Goal: Transaction & Acquisition: Purchase product/service

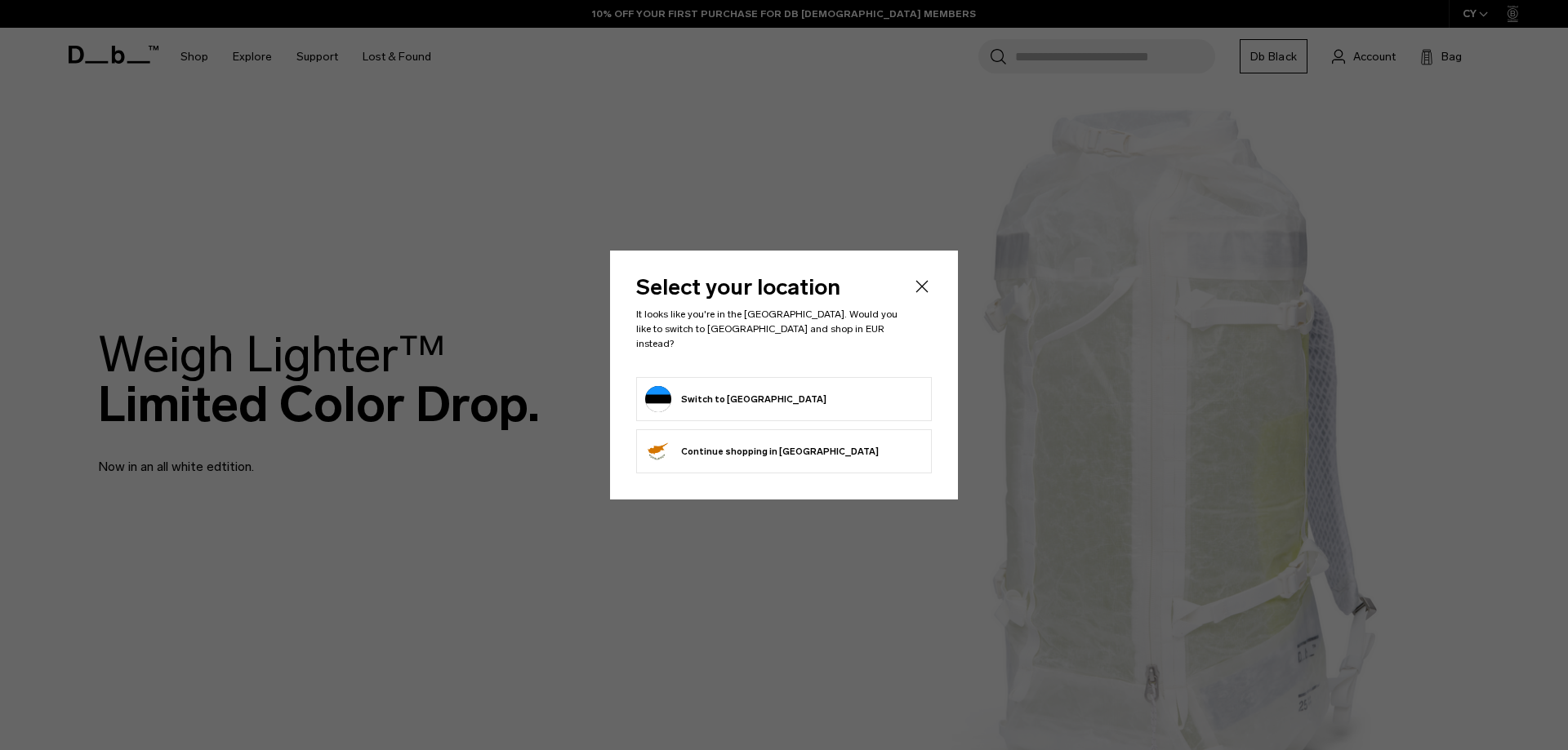
drag, startPoint x: 713, startPoint y: 366, endPoint x: 717, endPoint y: 374, distance: 8.9
click at [714, 369] on header "Select your location It looks like you're in the Estonia. Would you like to swi…" at bounding box center [784, 327] width 295 height 101
click at [721, 386] on button "Switch to Estonia" at bounding box center [736, 399] width 181 height 26
click at [724, 395] on button "Switch to Estonia" at bounding box center [736, 399] width 181 height 26
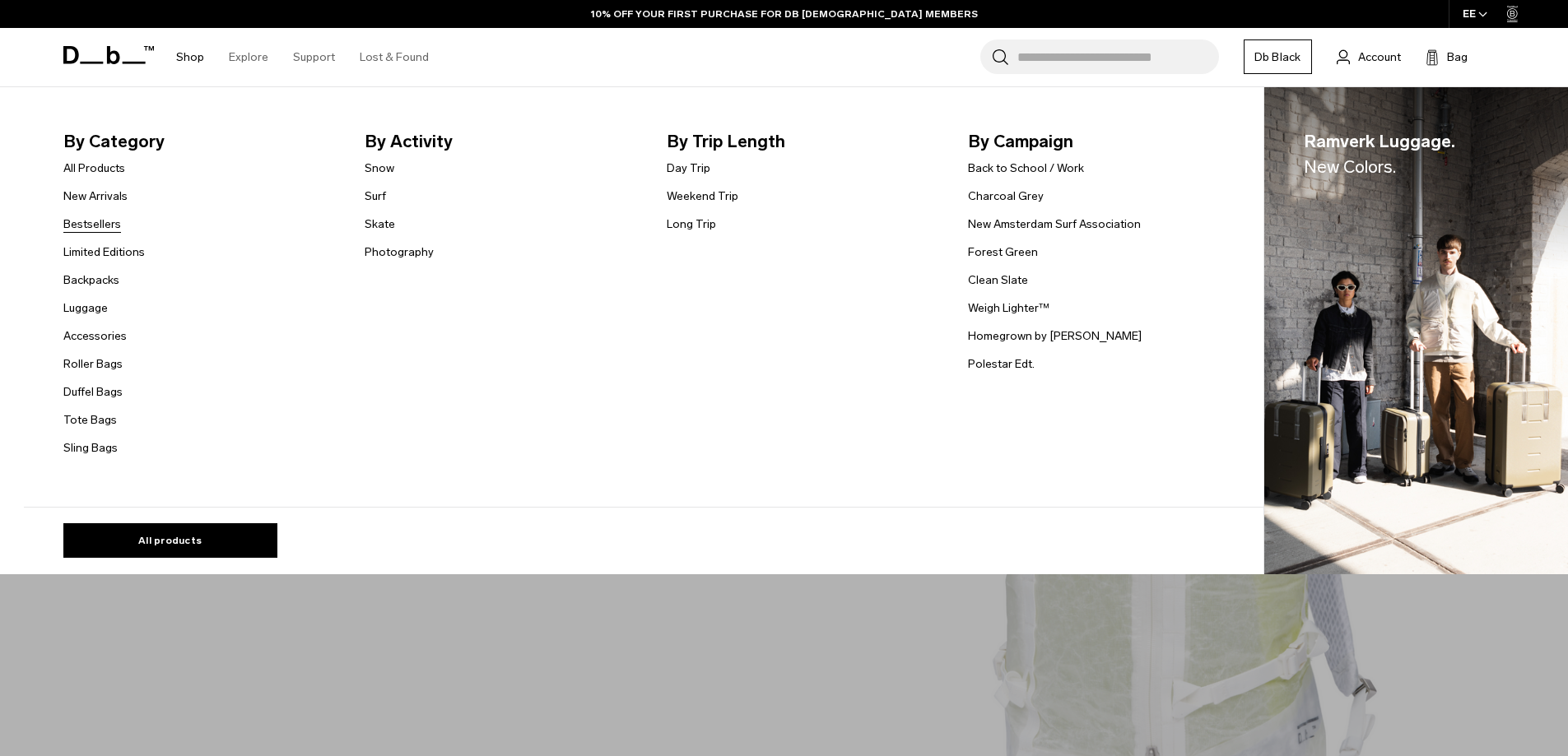
click at [105, 219] on link "Bestsellers" at bounding box center [91, 224] width 57 height 17
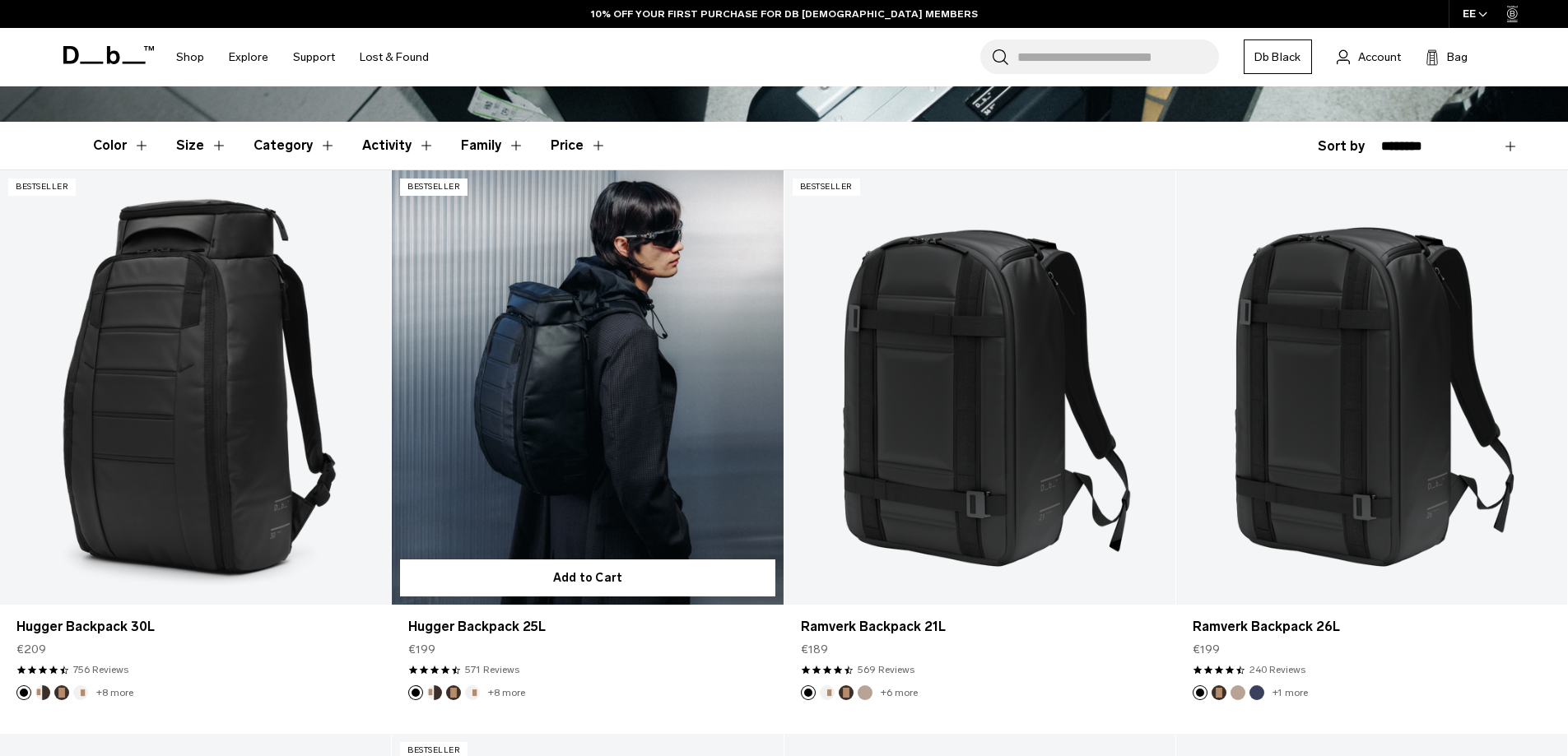
scroll to position [411, 0]
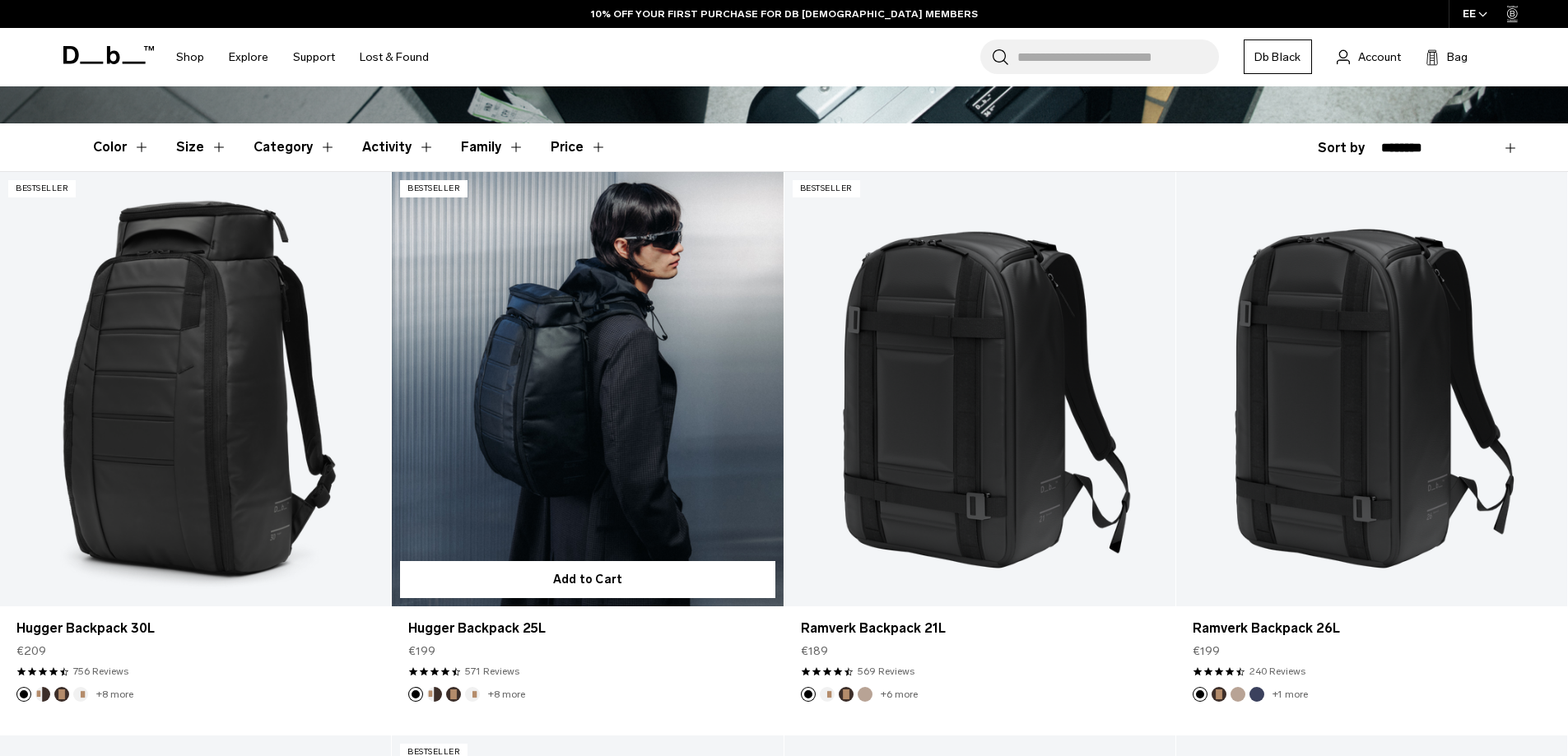
click at [635, 401] on link "Hugger Backpack 25L" at bounding box center [587, 390] width 391 height 435
